Goal: Transaction & Acquisition: Purchase product/service

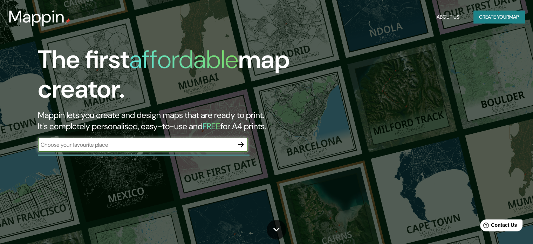
click at [132, 144] on input "text" at bounding box center [136, 145] width 196 height 8
type input "sqa"
type input "[PERSON_NAME]"
click at [238, 143] on icon "button" at bounding box center [241, 144] width 8 height 8
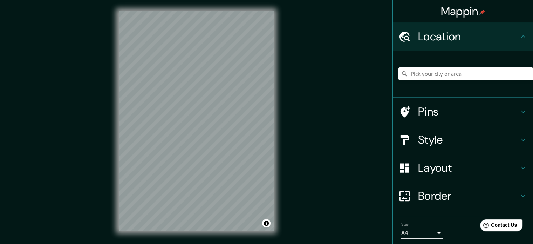
click at [519, 34] on icon at bounding box center [523, 36] width 8 height 8
click at [450, 73] on input "Pick your city or area" at bounding box center [466, 73] width 135 height 13
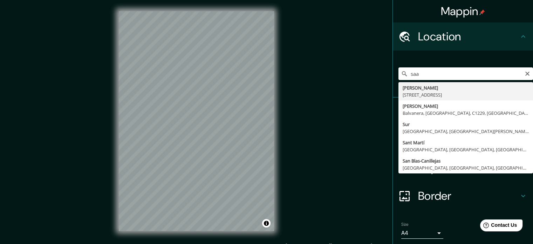
type input "[PERSON_NAME][STREET_ADDRESS]"
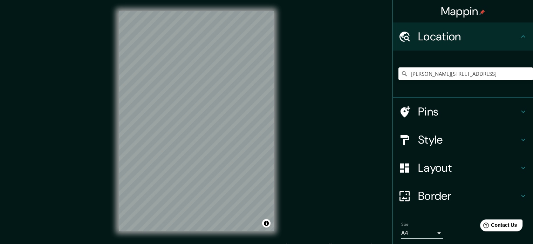
click at [447, 113] on h4 "Pins" at bounding box center [468, 111] width 101 height 14
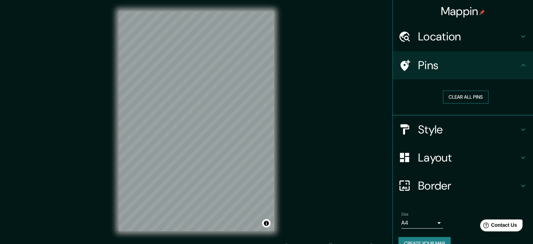
click at [473, 98] on button "Clear all pins" at bounding box center [466, 96] width 46 height 13
click at [512, 66] on h4 "Pins" at bounding box center [468, 65] width 101 height 14
click at [462, 94] on button "Clear all pins" at bounding box center [466, 96] width 46 height 13
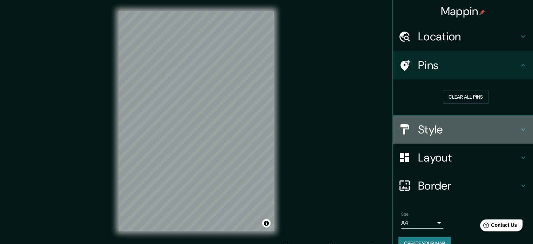
click at [449, 129] on h4 "Style" at bounding box center [468, 129] width 101 height 14
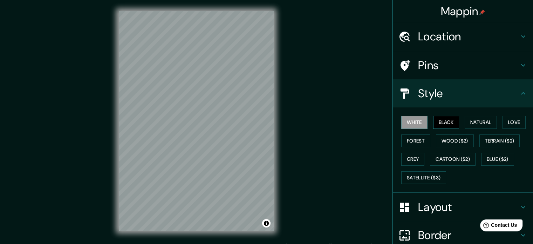
click at [447, 117] on button "Black" at bounding box center [446, 122] width 26 height 13
click at [475, 119] on button "Natural" at bounding box center [481, 122] width 32 height 13
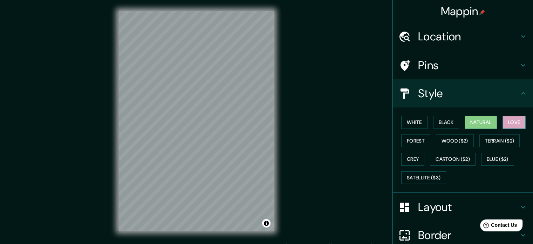
click at [515, 126] on button "Love" at bounding box center [514, 122] width 23 height 13
click at [421, 139] on button "Forest" at bounding box center [415, 140] width 29 height 13
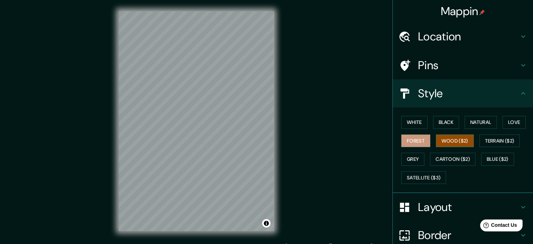
click at [438, 139] on button "Wood ($2)" at bounding box center [455, 140] width 38 height 13
click at [478, 124] on button "Natural" at bounding box center [481, 122] width 32 height 13
click at [458, 134] on button "Wood ($2)" at bounding box center [455, 140] width 38 height 13
click at [473, 121] on button "Natural" at bounding box center [481, 122] width 32 height 13
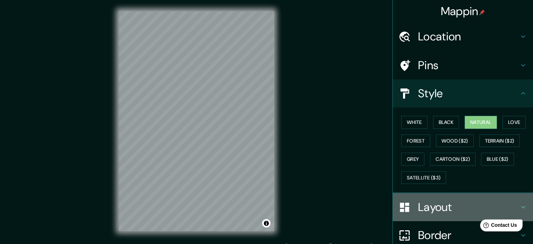
click at [456, 200] on h4 "Layout" at bounding box center [468, 207] width 101 height 14
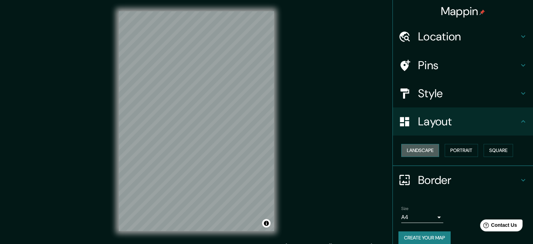
click at [412, 149] on button "Landscape" at bounding box center [420, 150] width 38 height 13
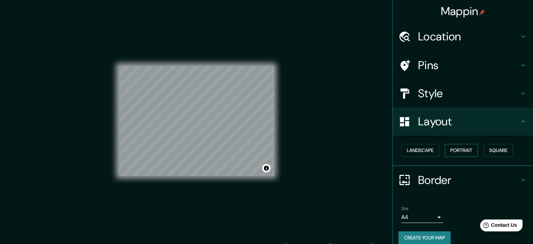
click at [465, 151] on button "Portrait" at bounding box center [461, 150] width 33 height 13
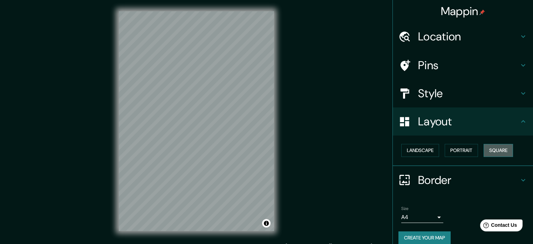
click at [502, 147] on button "Square" at bounding box center [498, 150] width 29 height 13
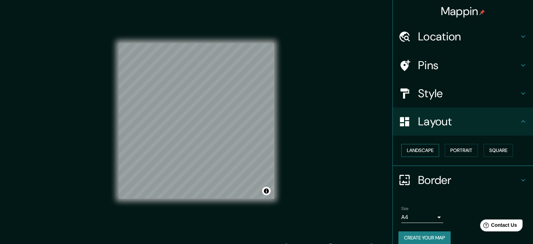
click at [417, 152] on button "Landscape" at bounding box center [420, 150] width 38 height 13
